Goal: Task Accomplishment & Management: Complete application form

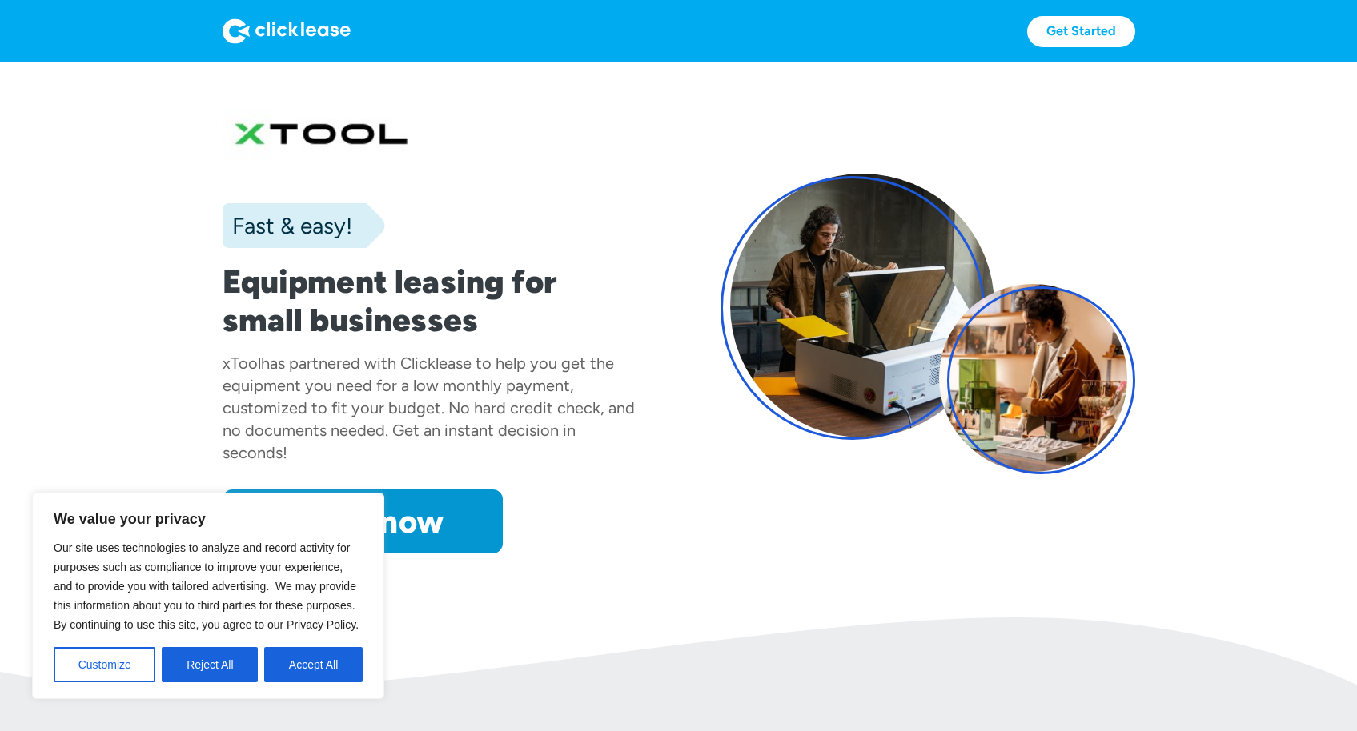
click at [425, 566] on section "Fast & easy! Equipment leasing for small businesses xTool has partnered with Cl…" at bounding box center [678, 339] width 1357 height 555
click at [313, 666] on button "Accept All" at bounding box center [313, 664] width 98 height 35
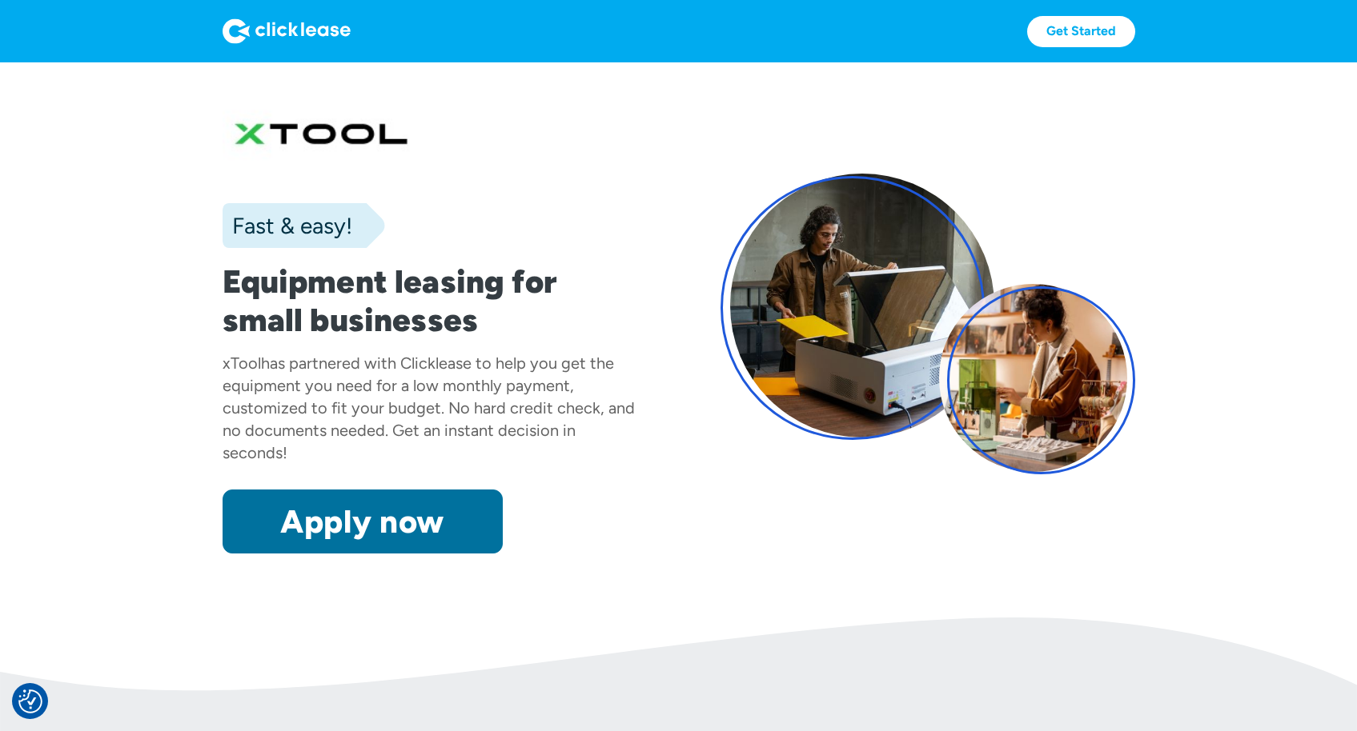
click at [367, 534] on link "Apply now" at bounding box center [362, 522] width 280 height 64
